Goal: Communication & Community: Answer question/provide support

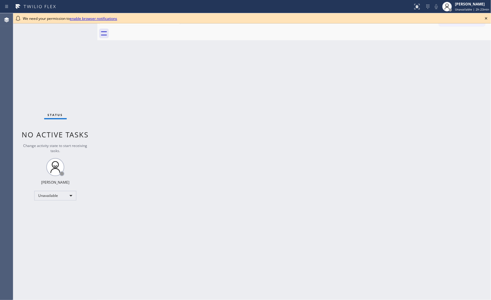
click at [487, 18] on icon at bounding box center [486, 18] width 7 height 7
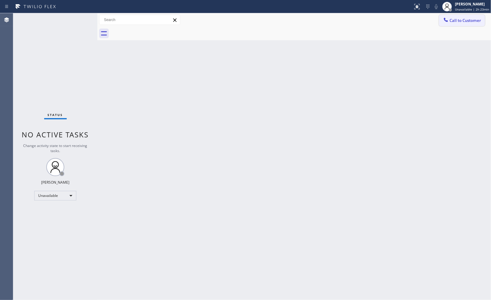
click at [474, 20] on span "Call to Customer" at bounding box center [465, 20] width 32 height 5
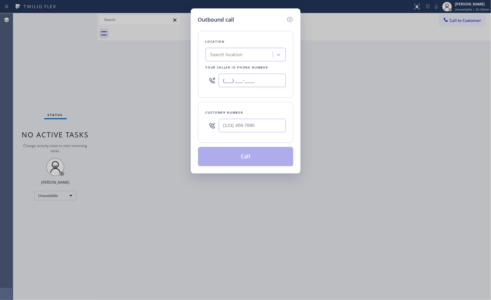
drag, startPoint x: 263, startPoint y: 80, endPoint x: 192, endPoint y: 0, distance: 107.0
click at [194, 59] on div "Outbound call Location Search location Your caller id phone number (___) ___-__…" at bounding box center [246, 90] width 110 height 165
paste input "760) 452-3737"
type input "[PHONE_NUMBER]"
drag, startPoint x: 272, startPoint y: 128, endPoint x: 198, endPoint y: 121, distance: 73.6
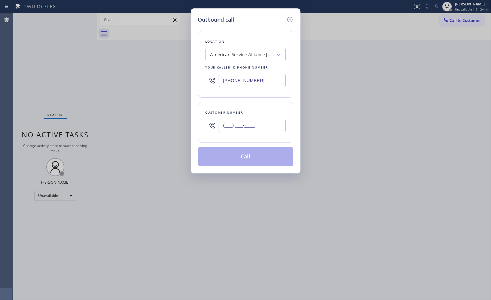
click at [198, 121] on div "Customer number (___) ___-____" at bounding box center [245, 122] width 95 height 41
paste input "760) 668-0126"
type input "[PHONE_NUMBER]"
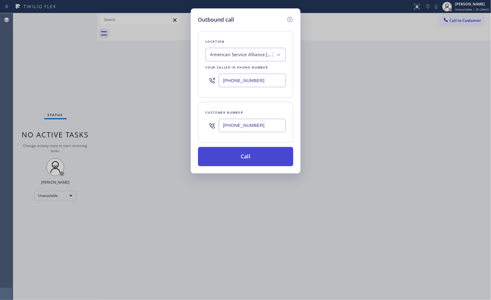
click at [260, 154] on button "Call" at bounding box center [245, 156] width 95 height 19
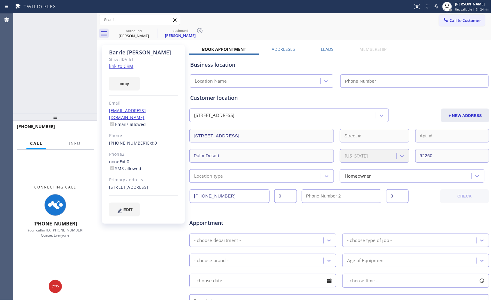
type input "[PHONE_NUMBER]"
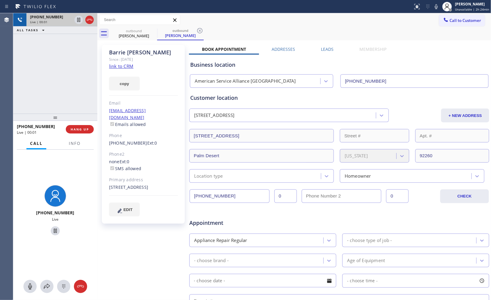
click at [87, 19] on div at bounding box center [89, 19] width 8 height 7
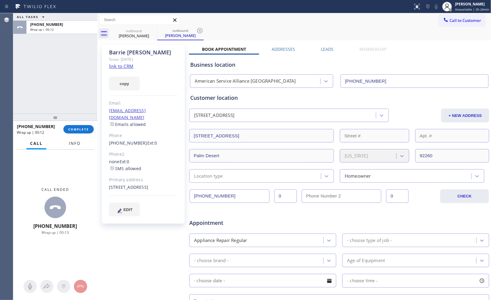
click at [79, 146] on span "Info" at bounding box center [75, 143] width 12 height 5
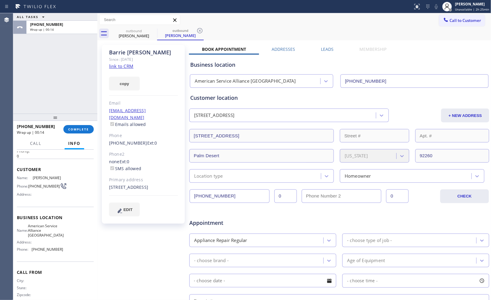
scroll to position [28, 0]
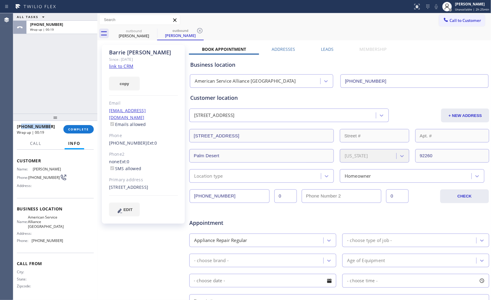
drag, startPoint x: 52, startPoint y: 125, endPoint x: 21, endPoint y: 124, distance: 31.3
click at [21, 124] on div "[PHONE_NUMBER]" at bounding box center [38, 126] width 42 height 6
copy span "7606680126"
click at [83, 129] on span "COMPLETE" at bounding box center [78, 129] width 21 height 4
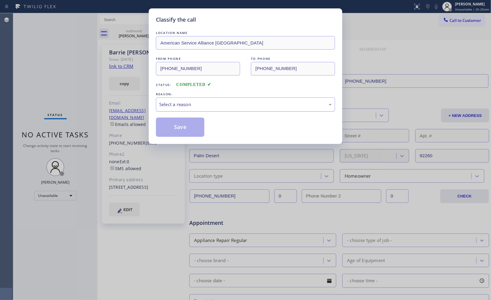
click at [251, 108] on div "Select a reason" at bounding box center [245, 104] width 179 height 14
click at [175, 130] on button "Save" at bounding box center [180, 126] width 48 height 19
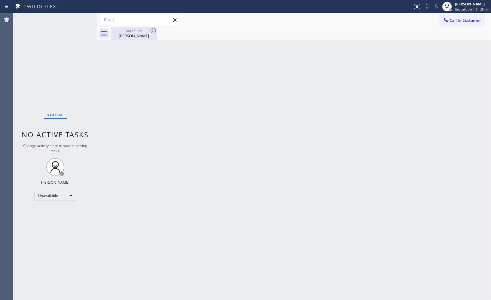
click at [139, 30] on div "outbound" at bounding box center [133, 31] width 45 height 5
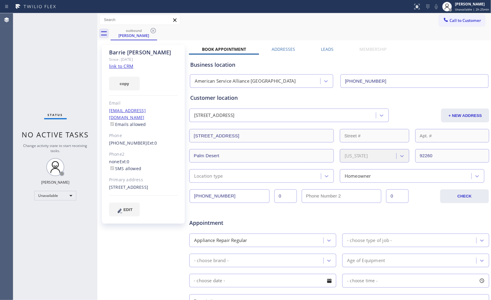
click at [154, 30] on icon at bounding box center [153, 30] width 7 height 7
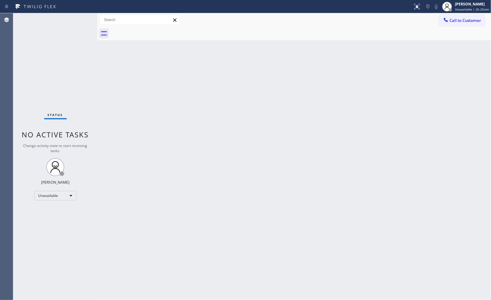
click at [481, 19] on span "Call to Customer" at bounding box center [465, 20] width 32 height 5
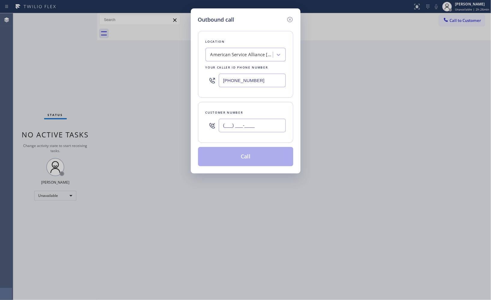
drag, startPoint x: 263, startPoint y: 127, endPoint x: 191, endPoint y: 118, distance: 72.3
click at [191, 118] on div "Outbound call Location American Service Alliance [GEOGRAPHIC_DATA] Your caller …" at bounding box center [246, 90] width 110 height 165
paste input "760) 668-0126"
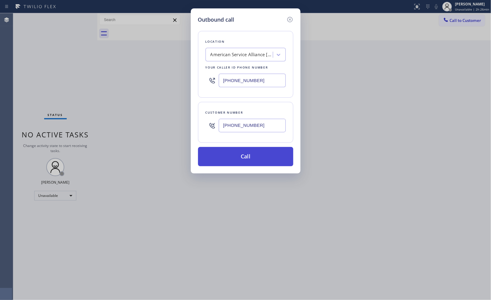
type input "[PHONE_NUMBER]"
click at [247, 163] on button "Call" at bounding box center [245, 156] width 95 height 19
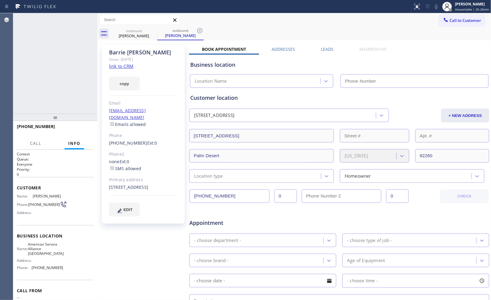
type input "[PHONE_NUMBER]"
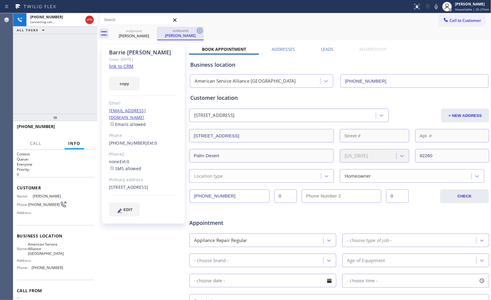
click at [200, 31] on icon at bounding box center [199, 30] width 7 height 7
drag, startPoint x: 52, startPoint y: 120, endPoint x: 54, endPoint y: 105, distance: 14.6
click at [54, 114] on div at bounding box center [55, 117] width 84 height 7
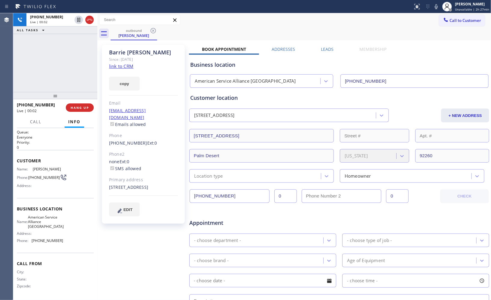
scroll to position [1, 0]
drag, startPoint x: 59, startPoint y: 95, endPoint x: 61, endPoint y: 89, distance: 6.2
click at [61, 89] on div at bounding box center [55, 89] width 84 height 7
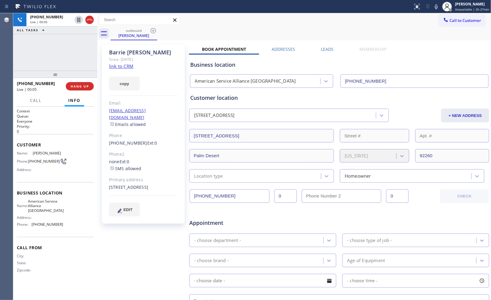
scroll to position [0, 0]
drag, startPoint x: 61, startPoint y: 67, endPoint x: 63, endPoint y: 56, distance: 11.0
click at [63, 56] on div "[PHONE_NUMBER] Live | 00:05 ALL TASKS ALL TASKS ACTIVE TASKS TASKS IN WRAP UP […" at bounding box center [55, 156] width 84 height 287
click at [85, 86] on span "HANG UP" at bounding box center [80, 86] width 18 height 4
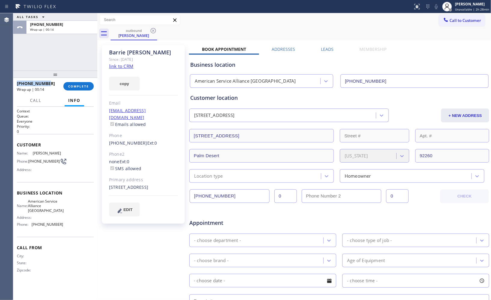
drag, startPoint x: 42, startPoint y: 82, endPoint x: 14, endPoint y: 85, distance: 29.0
click at [14, 85] on div "[PHONE_NUMBER] Wrap up | 00:14 COMPLETE" at bounding box center [55, 86] width 84 height 17
copy span "[PHONE_NUMBER]"
click at [75, 88] on span "COMPLETE" at bounding box center [78, 86] width 21 height 4
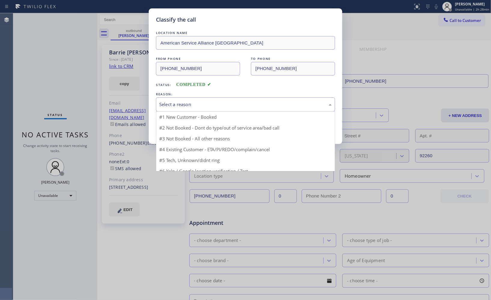
click at [199, 108] on div "Select a reason" at bounding box center [245, 104] width 179 height 14
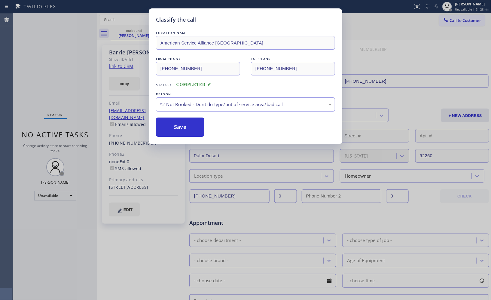
click at [181, 125] on button "Save" at bounding box center [180, 126] width 48 height 19
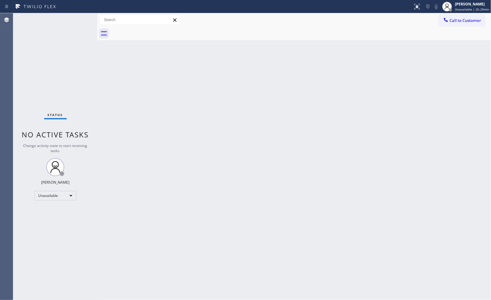
click at [295, 144] on div "Back to Dashboard Change Sender ID Customers Technicians Select a contact Outbo…" at bounding box center [294, 156] width 394 height 287
